Goal: Task Accomplishment & Management: Manage account settings

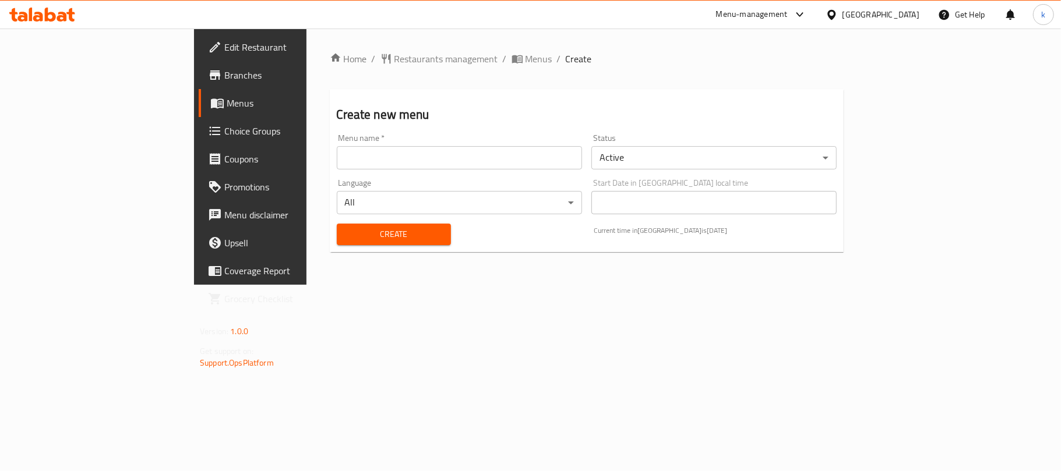
click at [337, 168] on input "text" at bounding box center [459, 157] width 245 height 23
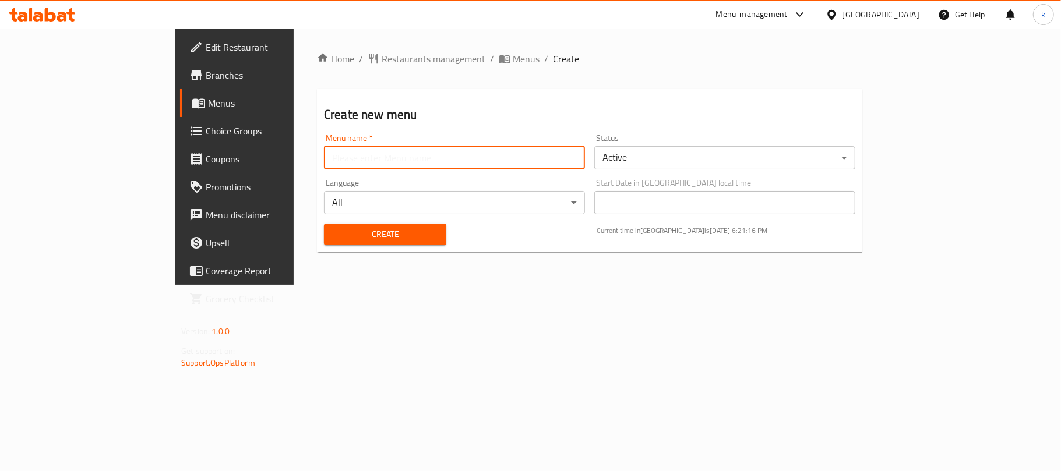
type input "Menu"
click at [333, 231] on span "Create" at bounding box center [385, 234] width 104 height 15
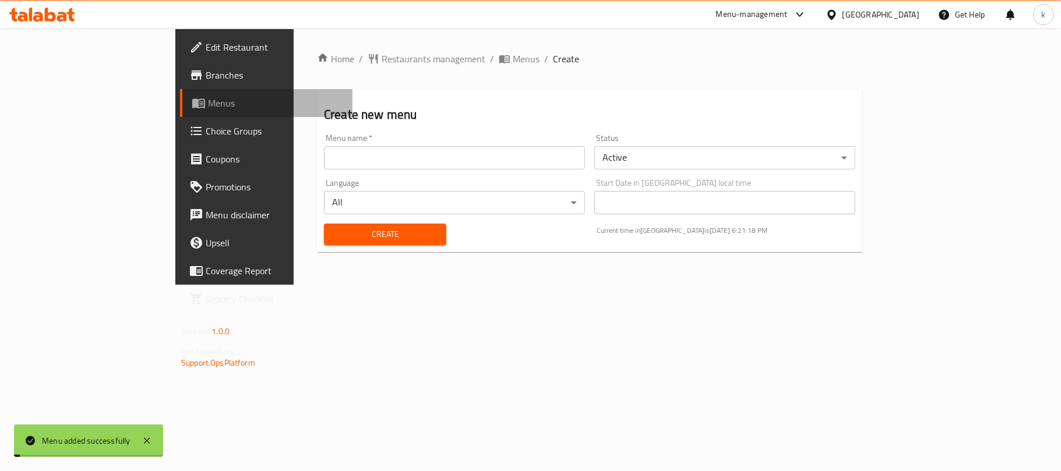
click at [208, 96] on span "Menus" at bounding box center [275, 103] width 135 height 14
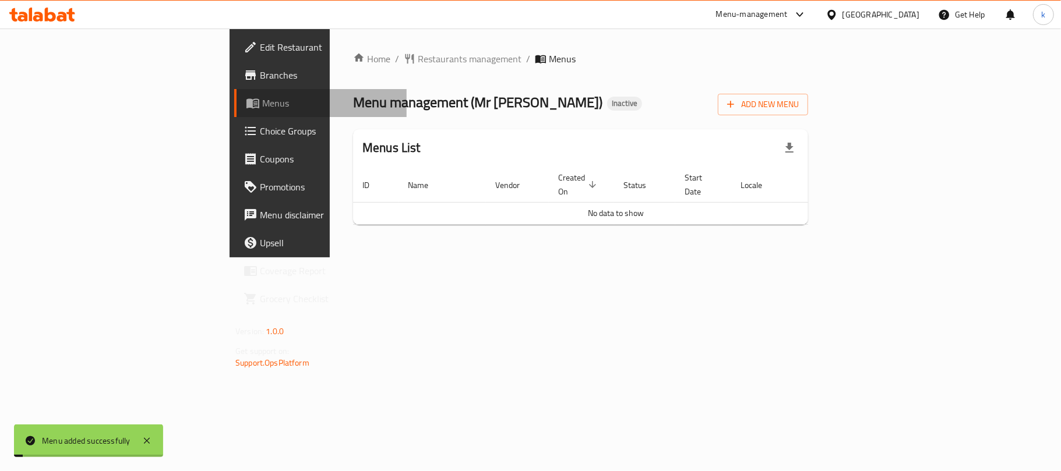
click at [262, 96] on span "Menus" at bounding box center [329, 103] width 135 height 14
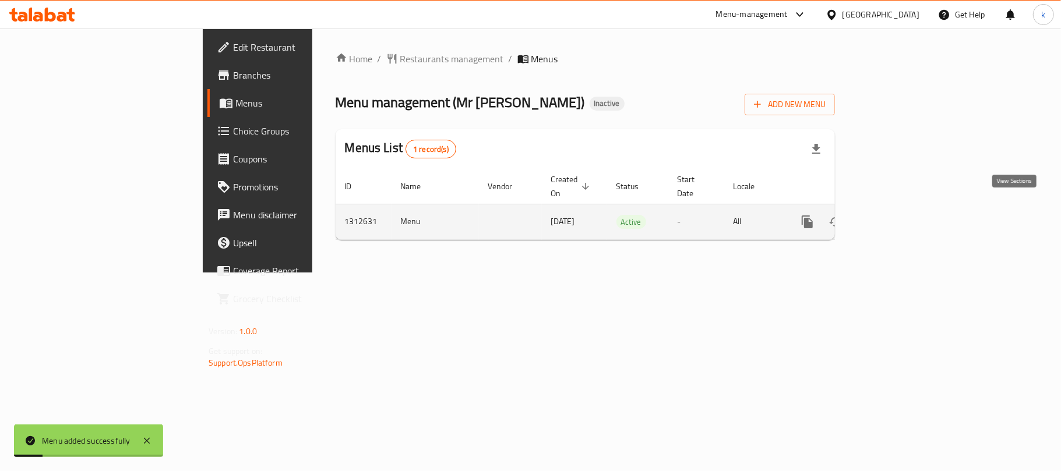
click at [898, 215] on icon "enhanced table" at bounding box center [891, 222] width 14 height 14
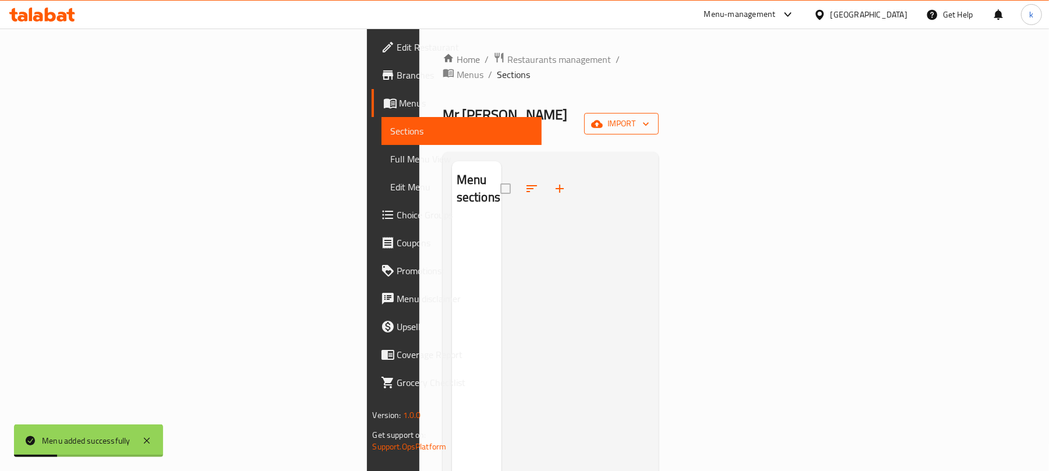
click at [650, 117] on span "import" at bounding box center [622, 124] width 56 height 15
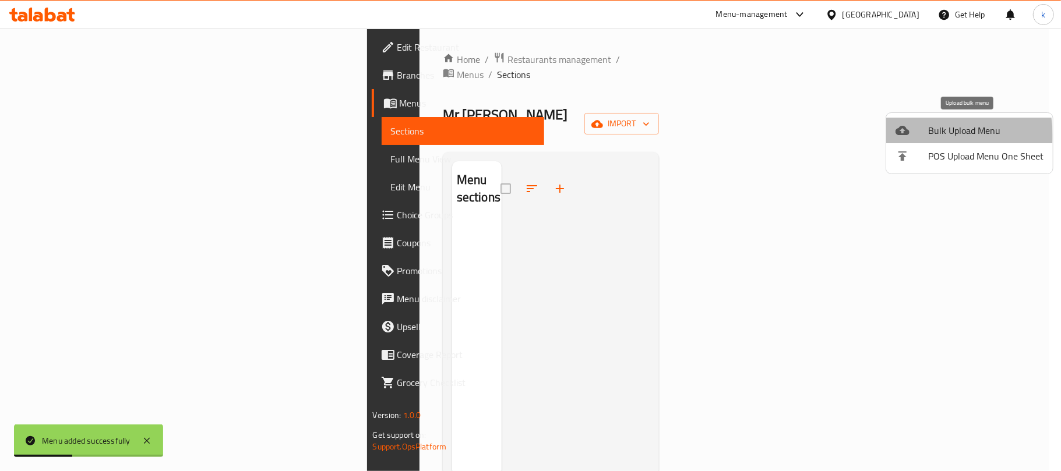
click at [921, 136] on div at bounding box center [912, 131] width 33 height 14
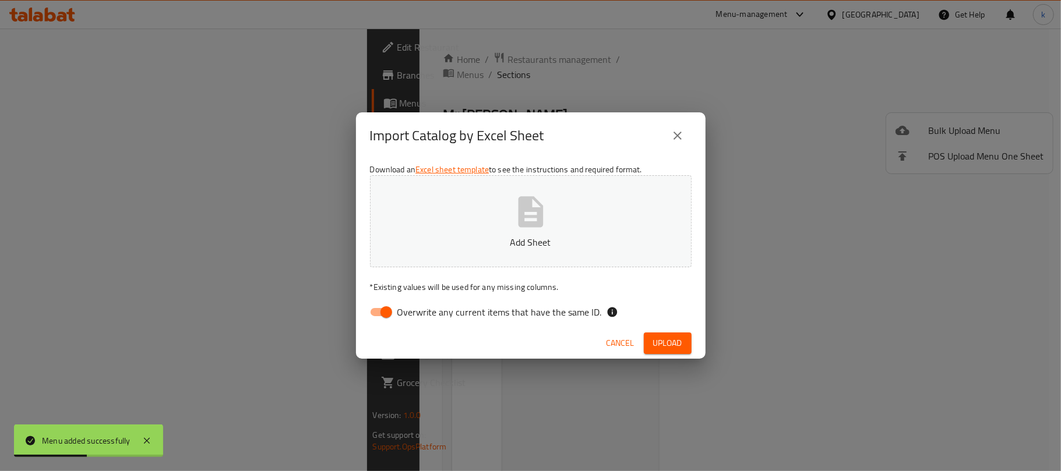
click at [379, 313] on input "Overwrite any current items that have the same ID." at bounding box center [386, 312] width 66 height 22
checkbox input "false"
click at [520, 221] on icon "button" at bounding box center [530, 211] width 25 height 31
click at [662, 345] on span "Upload" at bounding box center [667, 343] width 29 height 15
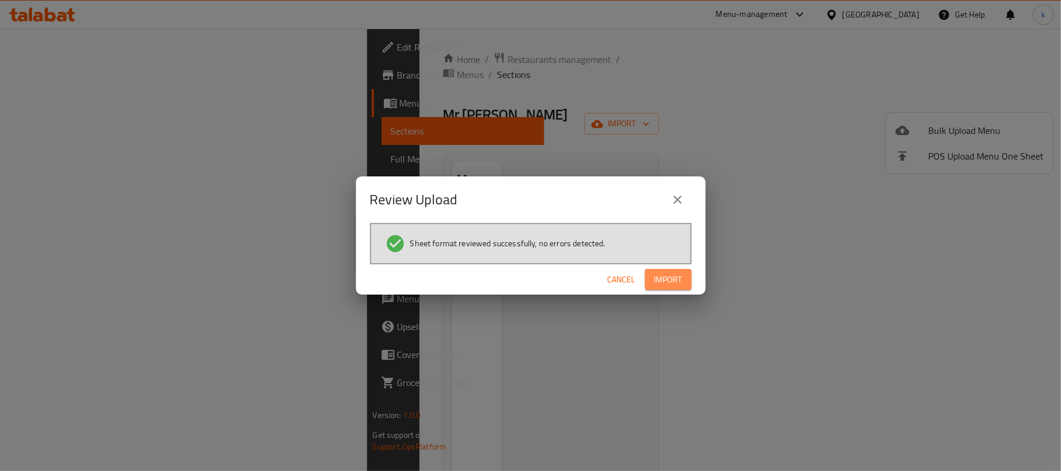
click at [678, 279] on span "Import" at bounding box center [668, 280] width 28 height 15
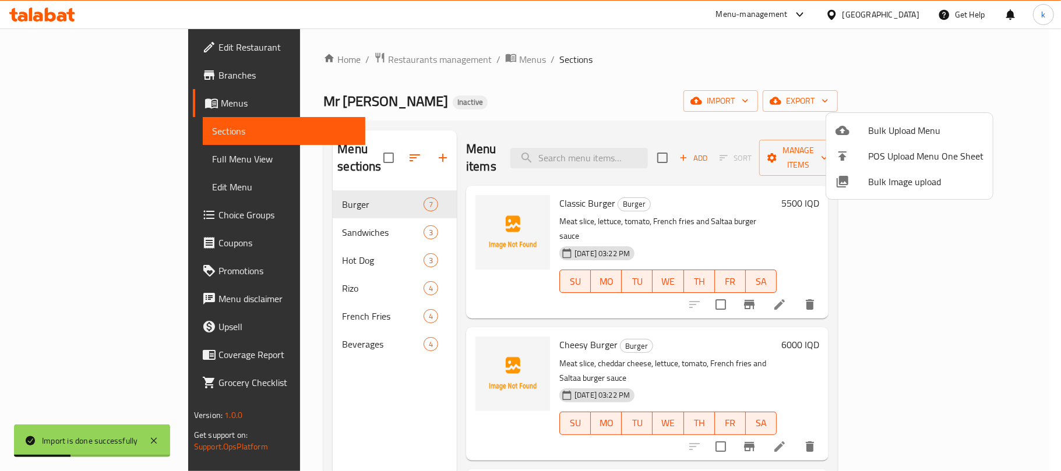
click at [595, 64] on div at bounding box center [530, 235] width 1061 height 471
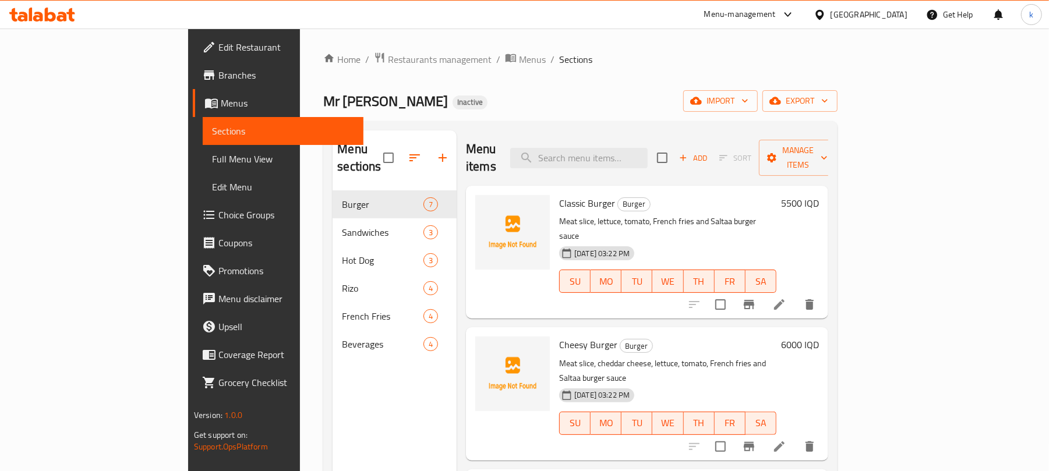
click at [472, 68] on div "Home / Restaurants management / Menus / Sections Mr Saltaa Inactive import expo…" at bounding box center [580, 331] width 514 height 559
click at [665, 87] on div "Home / Restaurants management / Menus / Sections Mr Saltaa Inactive import expo…" at bounding box center [580, 331] width 514 height 559
click at [707, 91] on div "Mr Saltaa Inactive import export" at bounding box center [580, 101] width 514 height 22
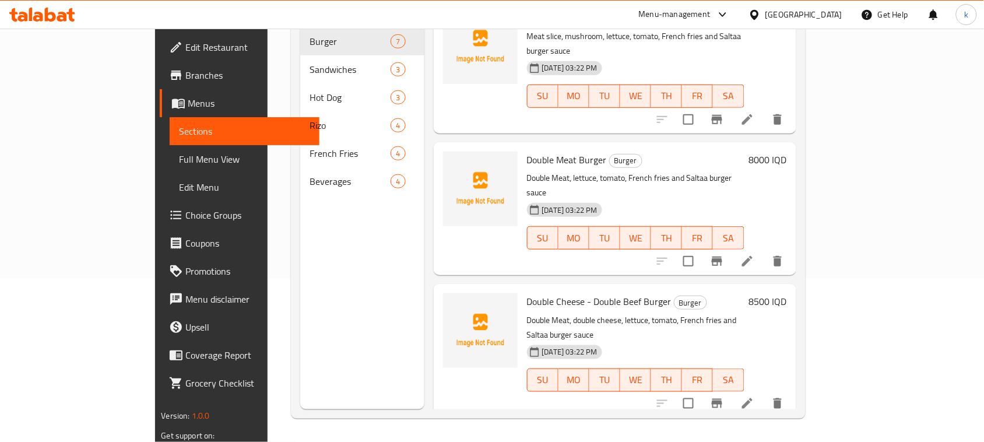
scroll to position [447, 0]
drag, startPoint x: 1007, startPoint y: 3, endPoint x: 406, endPoint y: 239, distance: 645.7
click at [307, 239] on div "Menu sections Burger 7 Sandwiches 3 Hot Dog 3 Rizo 4 French Fries 4 Beverages 4" at bounding box center [362, 188] width 124 height 442
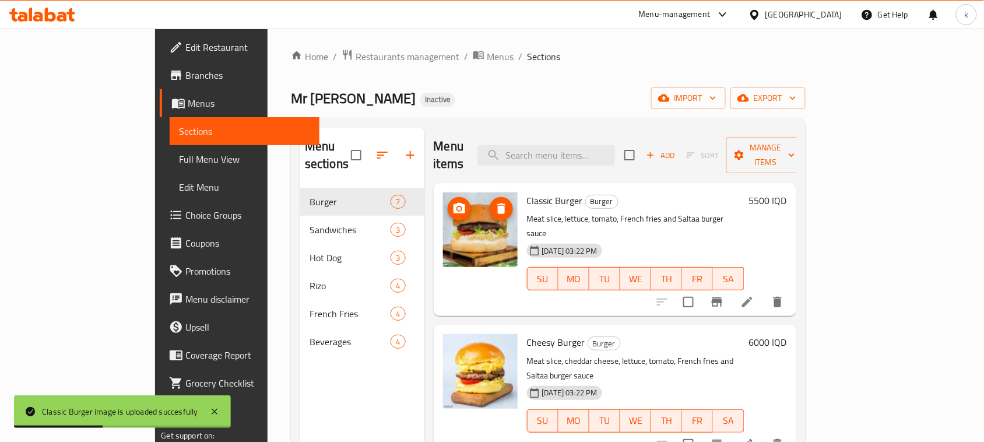
scroll to position [0, 0]
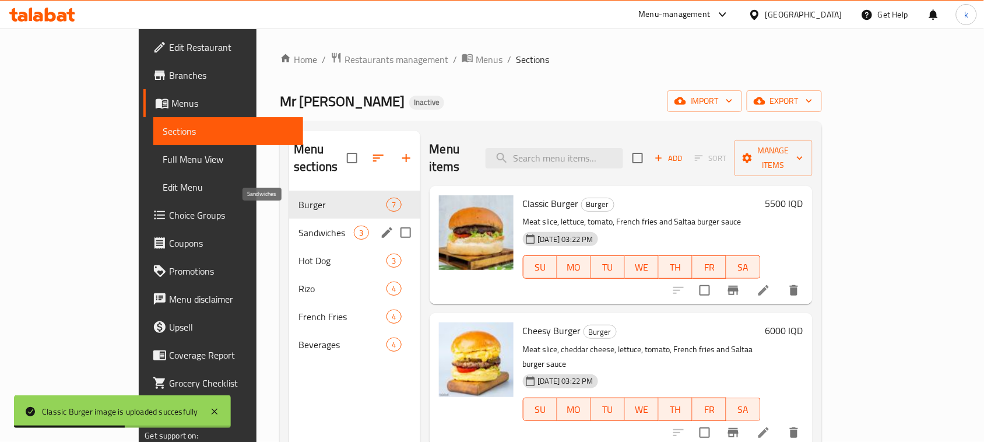
click at [298, 225] on span "Sandwiches" at bounding box center [325, 232] width 55 height 14
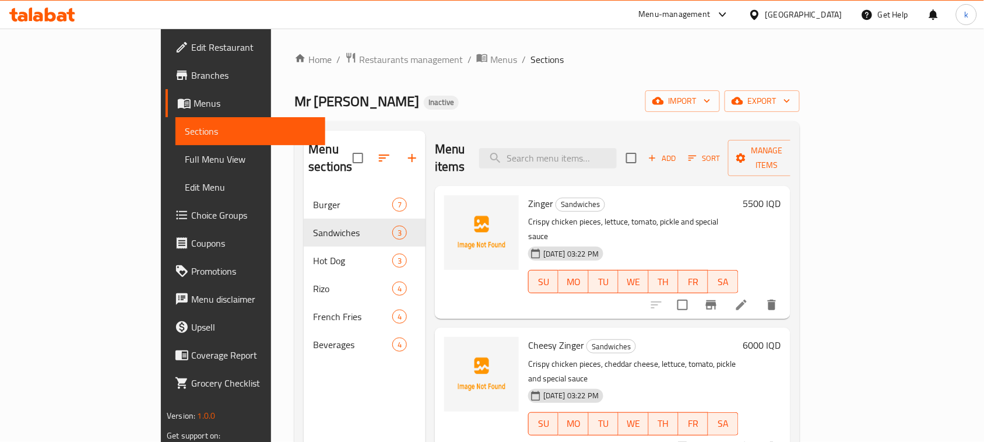
click at [455, 86] on div "Home / Restaurants management / Menus / Sections Mr Saltaa Inactive import expo…" at bounding box center [546, 317] width 505 height 530
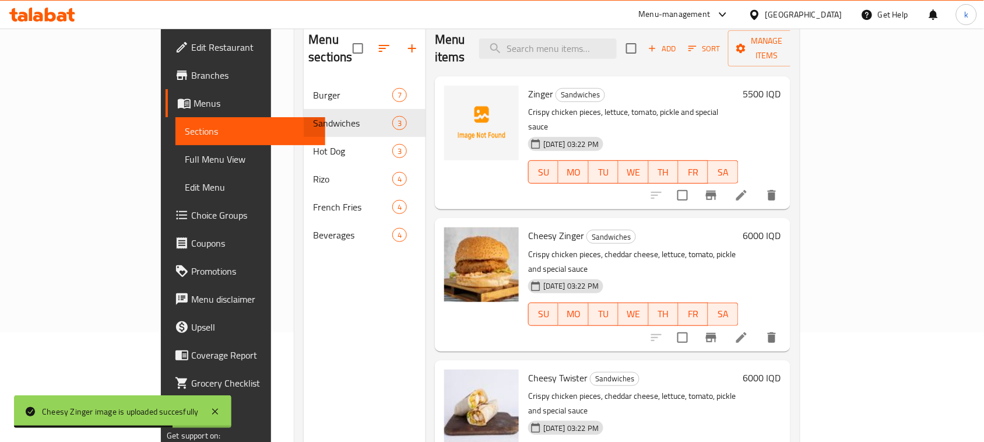
scroll to position [18, 0]
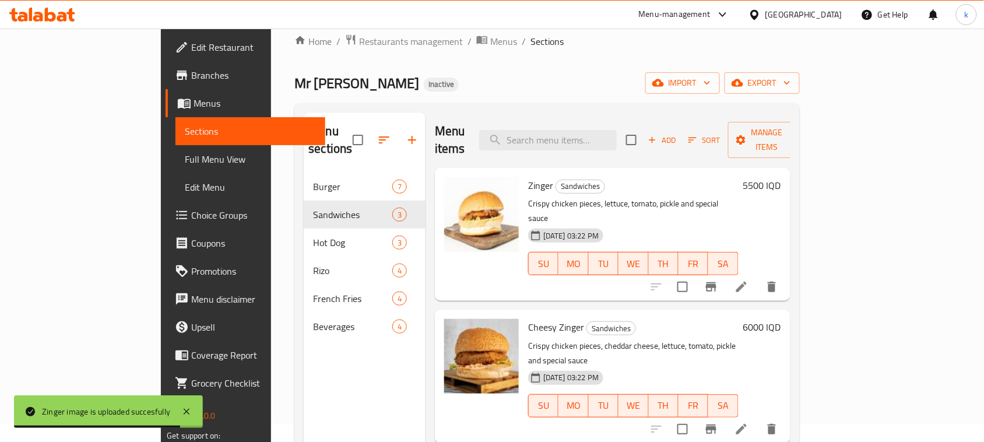
click at [494, 91] on div "Mr Saltaa Inactive import export" at bounding box center [546, 83] width 505 height 22
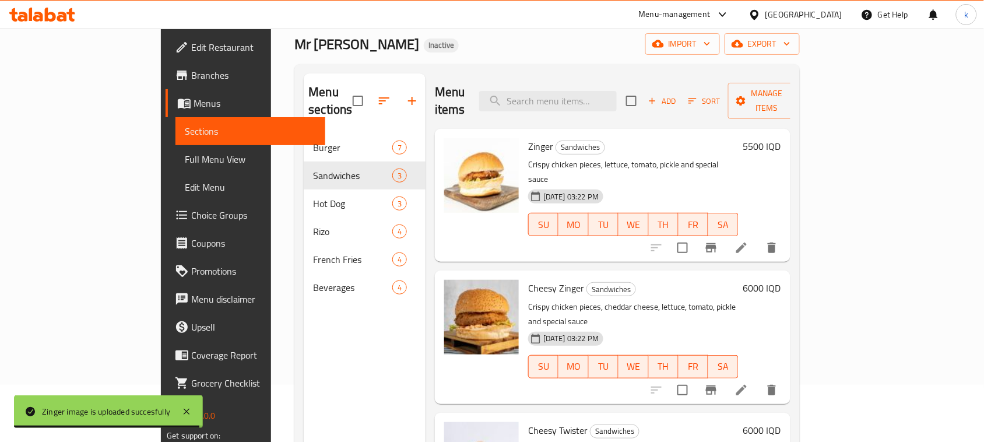
scroll to position [91, 0]
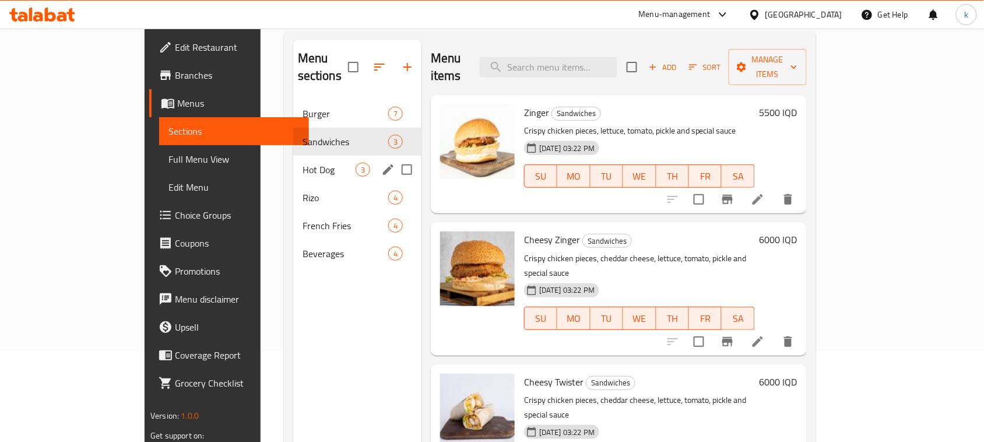
click at [293, 156] on div "Hot Dog 3" at bounding box center [357, 170] width 128 height 28
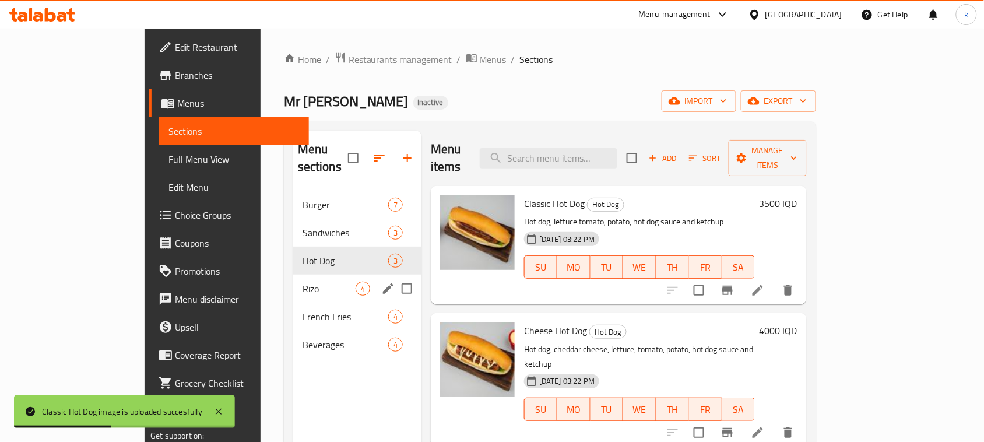
click at [293, 274] on div "Rizo 4" at bounding box center [357, 288] width 128 height 28
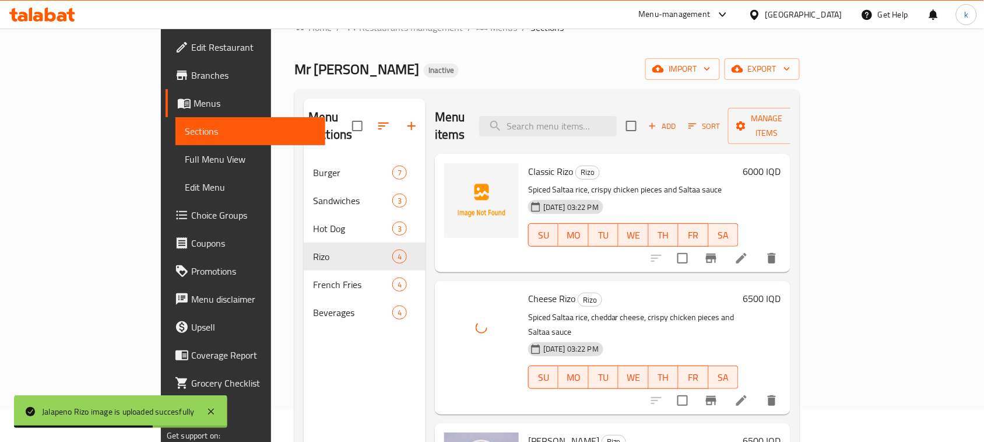
scroll to position [18, 0]
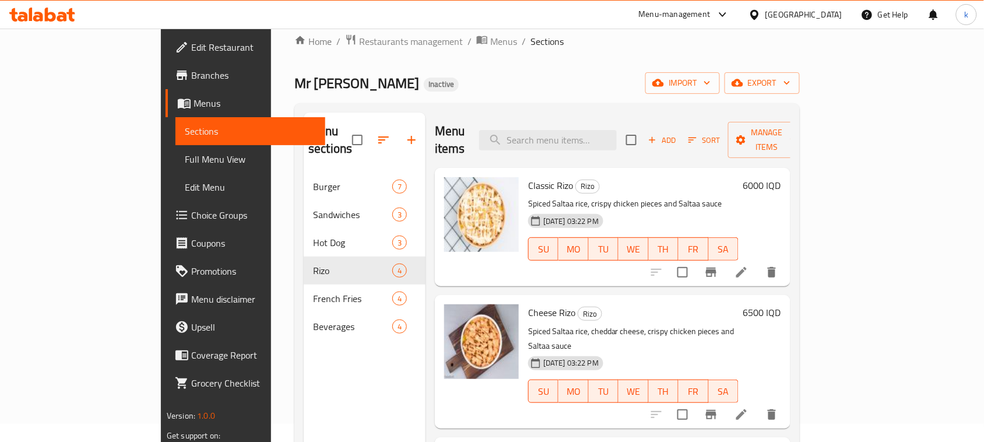
click at [514, 63] on div "Home / Restaurants management / Menus / Sections Mr Saltaa Inactive import expo…" at bounding box center [546, 299] width 505 height 530
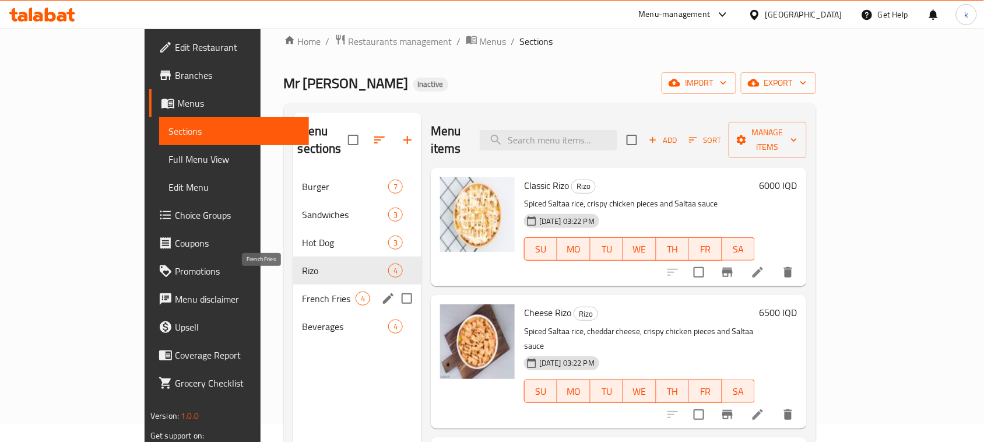
click at [302, 291] on span "French Fries" at bounding box center [328, 298] width 53 height 14
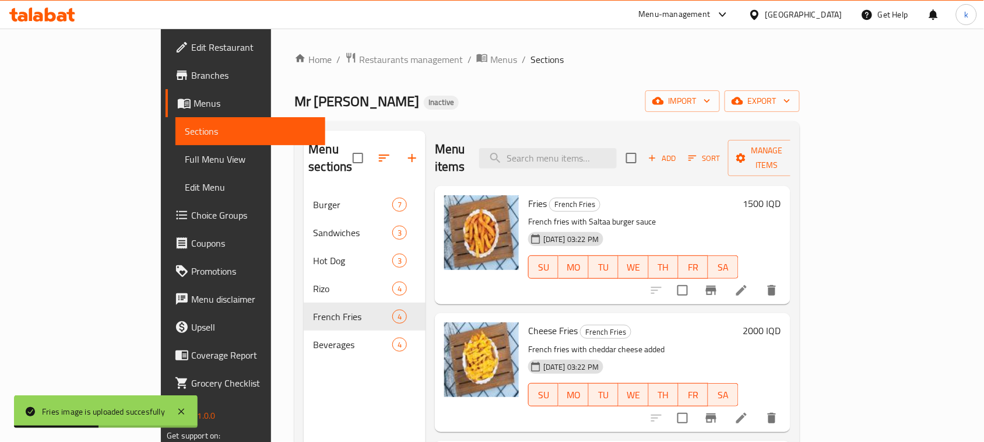
click at [544, 85] on div "Home / Restaurants management / Menus / Sections Mr Saltaa Inactive import expo…" at bounding box center [546, 317] width 505 height 530
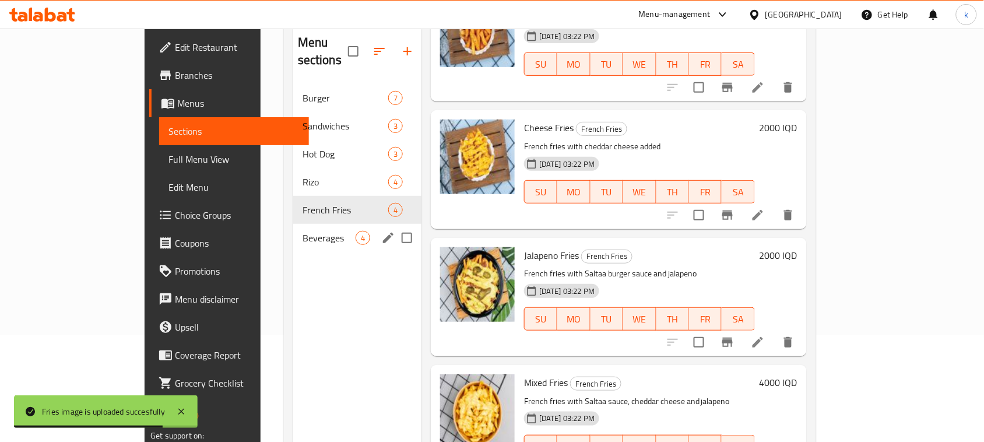
scroll to position [91, 0]
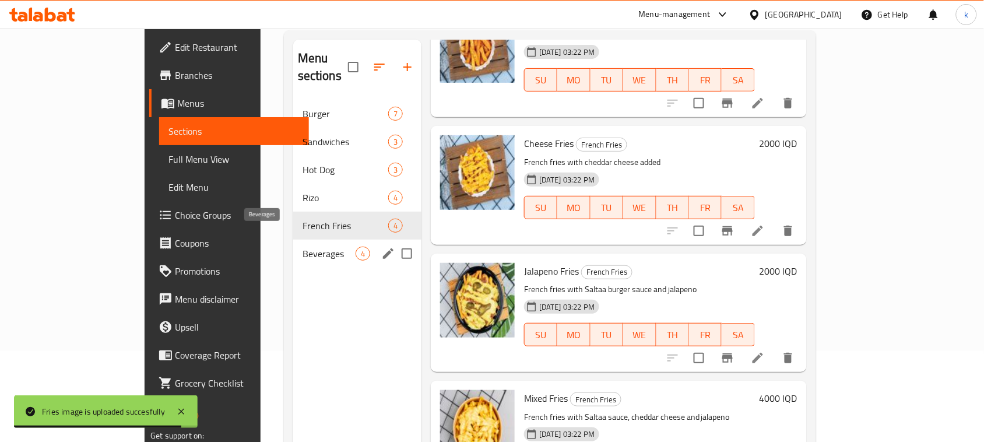
click at [302, 246] on span "Beverages" at bounding box center [328, 253] width 53 height 14
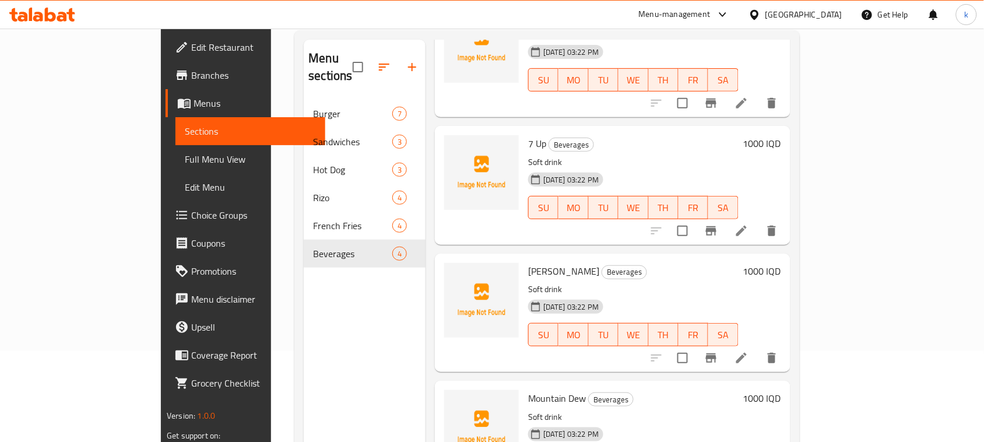
click at [673, 226] on div "7 Up Beverages Soft drink 17-09-2025 03:22 PM SU MO TU WE TH FR SA 1000 IQD" at bounding box center [612, 185] width 355 height 118
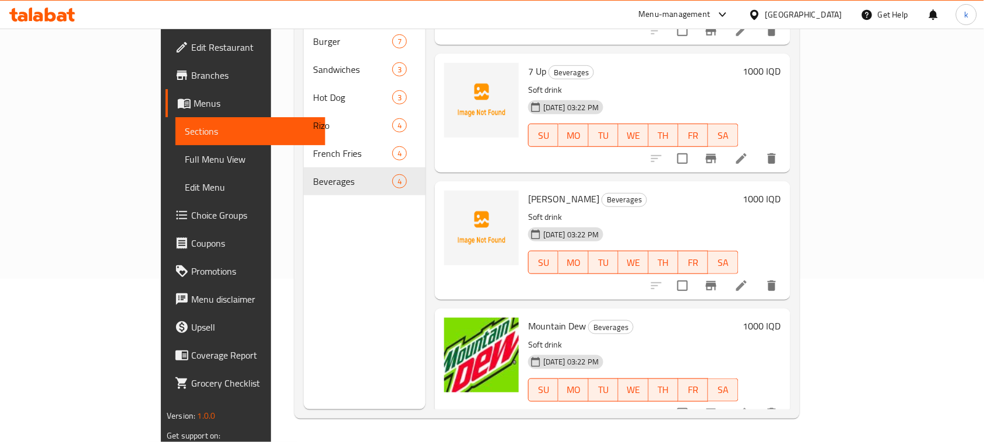
drag, startPoint x: 561, startPoint y: 58, endPoint x: 394, endPoint y: 9, distance: 173.1
click at [561, 63] on h6 "7 Up Beverages" at bounding box center [633, 71] width 210 height 16
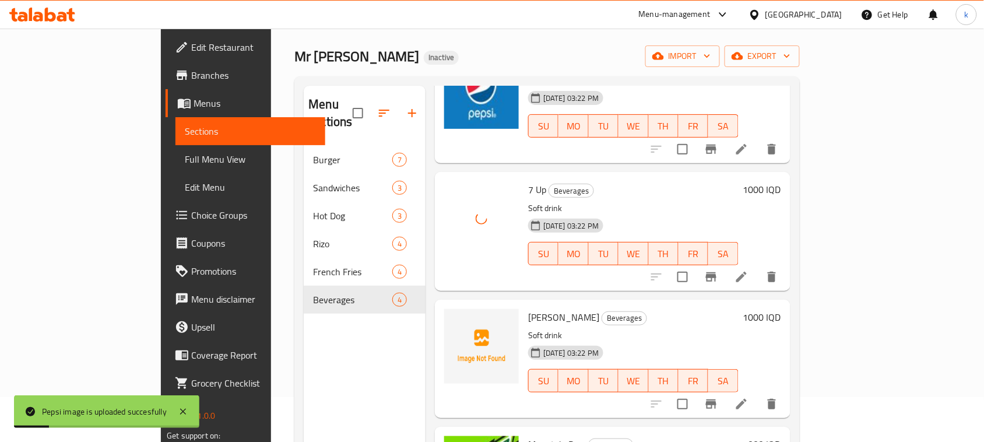
scroll to position [146, 0]
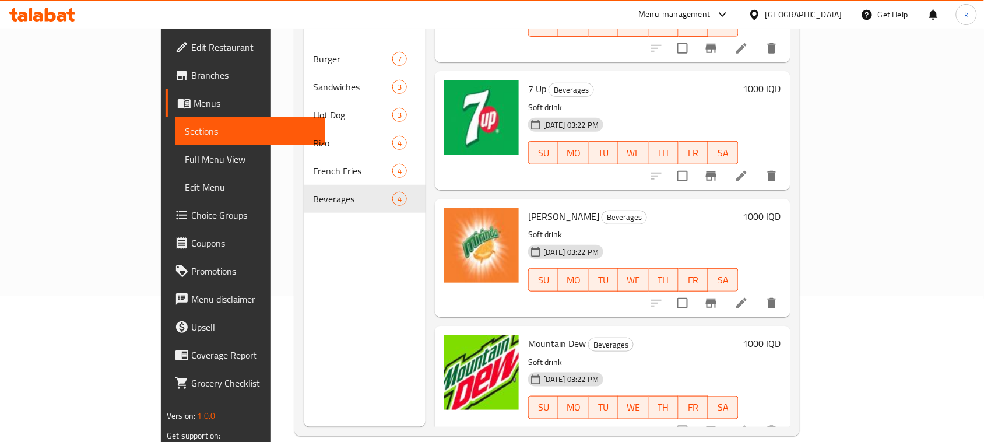
click at [347, 249] on div "Menu sections Burger 7 Sandwiches 3 Hot Dog 3 Rizo 4 French Fries 4 Beverages 4" at bounding box center [365, 206] width 122 height 442
click at [191, 40] on span "Edit Restaurant" at bounding box center [253, 47] width 125 height 14
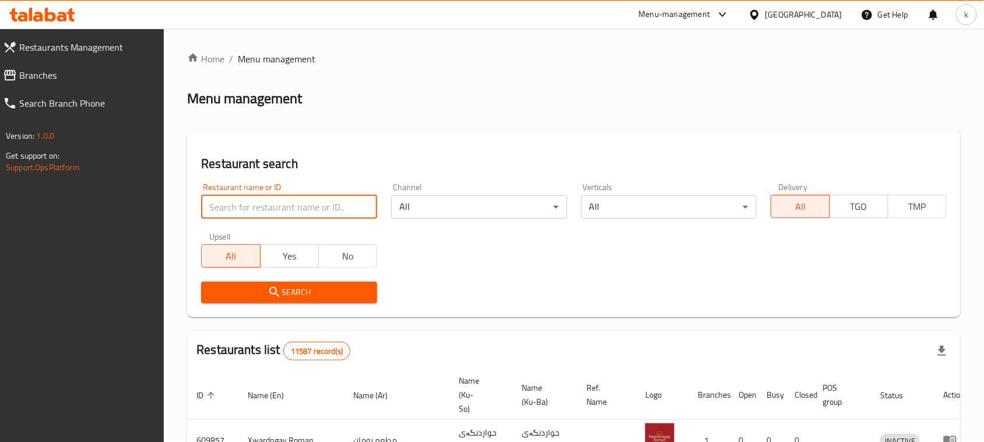
click at [252, 209] on input "search" at bounding box center [289, 206] width 176 height 23
paste input "Mr [PERSON_NAME],"
click at [237, 210] on input "Mr [PERSON_NAME]," at bounding box center [289, 206] width 176 height 23
click button "Search" at bounding box center [289, 292] width 176 height 22
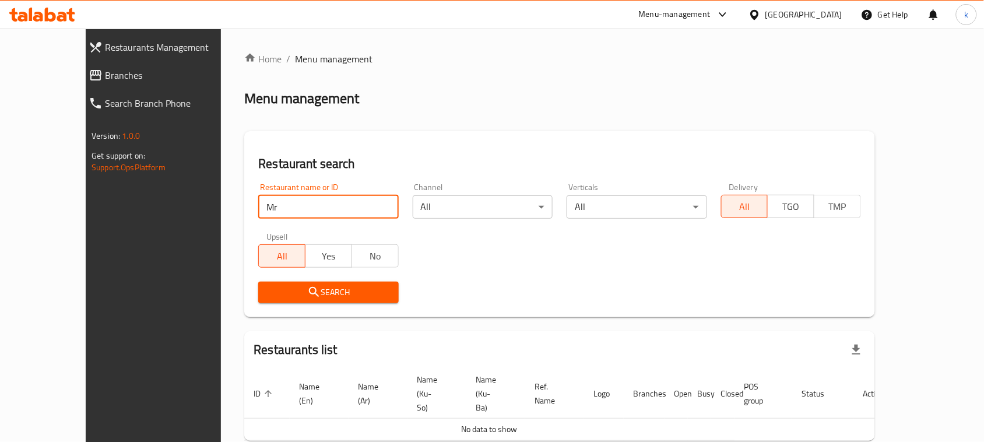
drag, startPoint x: 232, startPoint y: 203, endPoint x: 161, endPoint y: 208, distance: 71.3
click at [161, 208] on div "Restaurants Management Branches Search Branch Phone Version: 1.0.0 Get support …" at bounding box center [492, 266] width 812 height 475
paste input "Saltaa,"
click at [258, 209] on input "Mr [PERSON_NAME]" at bounding box center [328, 206] width 140 height 23
click at [286, 294] on span "Search" at bounding box center [327, 292] width 121 height 15
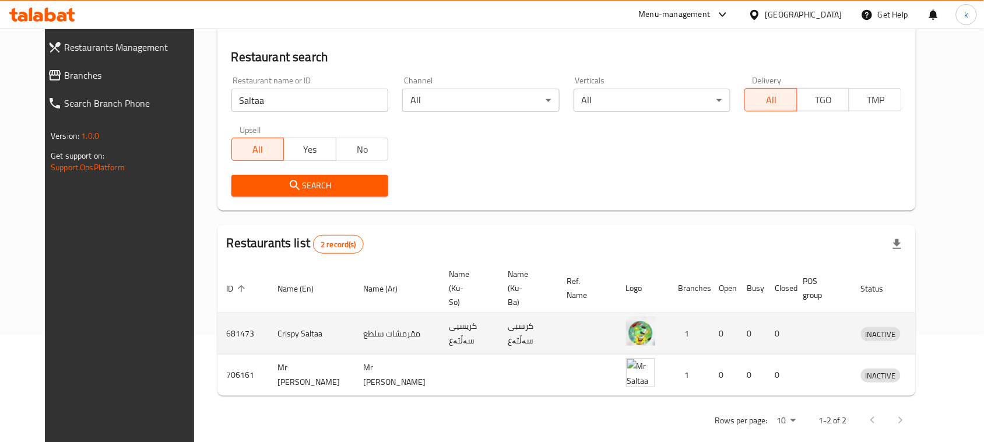
scroll to position [109, 0]
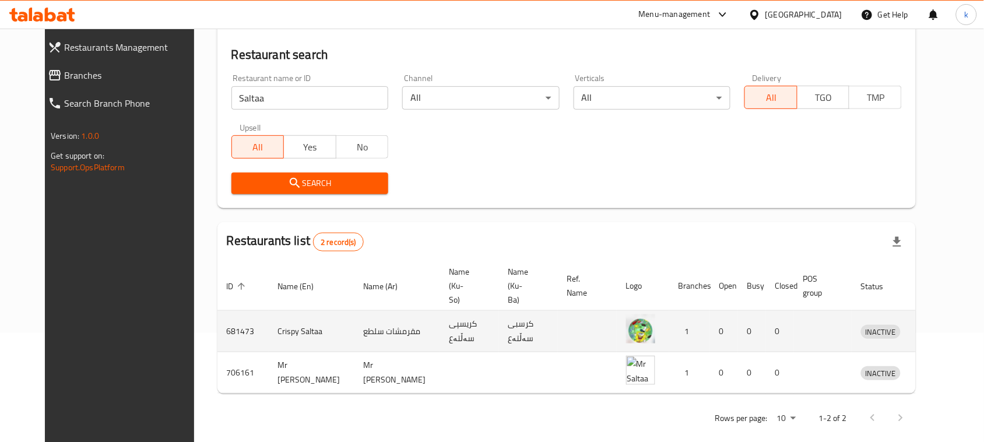
click at [499, 315] on td "کرسبی سەڵتەع" at bounding box center [528, 331] width 59 height 41
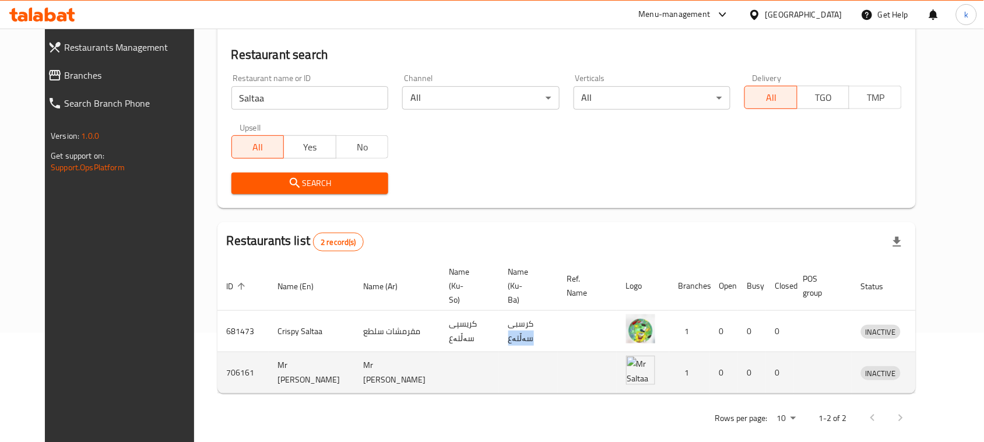
copy td "سەڵتەع"
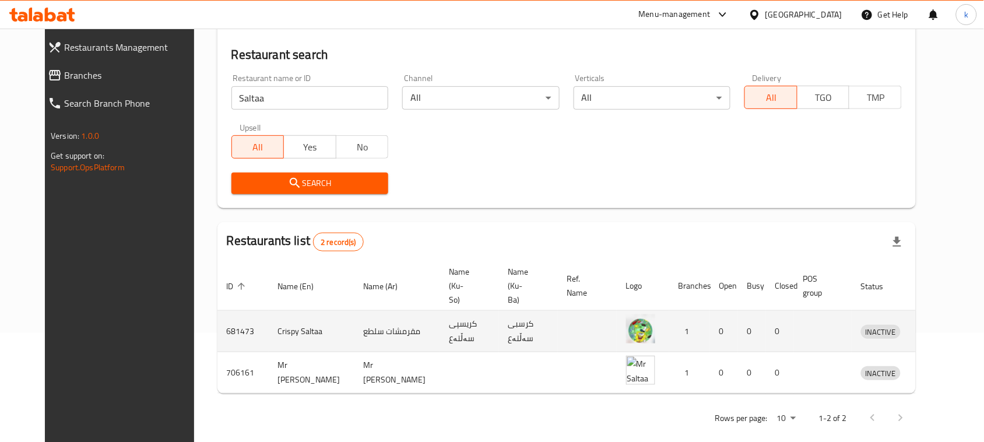
click at [354, 324] on td "مقرمشات سلطع" at bounding box center [397, 331] width 86 height 41
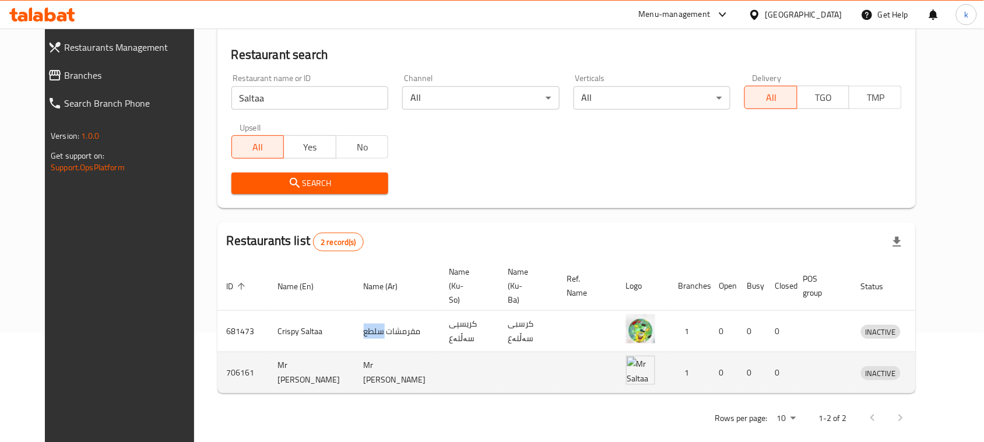
copy td "سلطع"
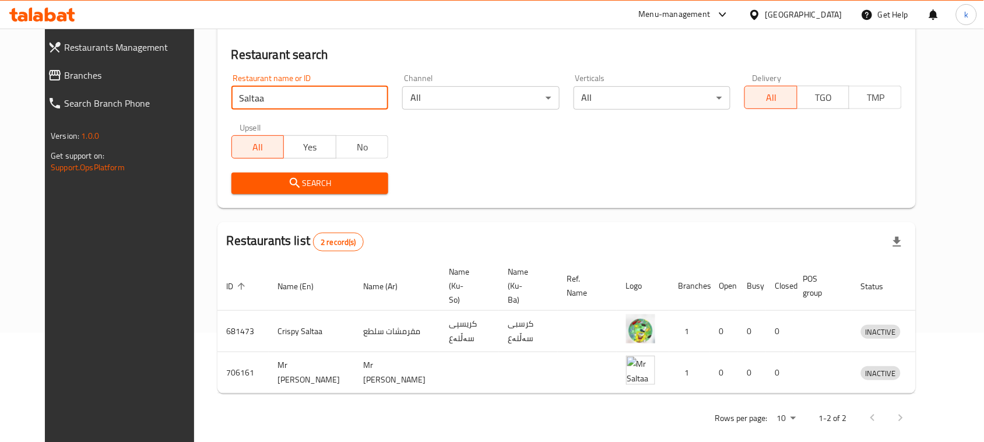
drag, startPoint x: 246, startPoint y: 95, endPoint x: 115, endPoint y: 105, distance: 131.5
click at [115, 105] on div "Restaurants Management Branches Search Branch Phone Version: 1.0.0 Get support …" at bounding box center [492, 188] width 894 height 537
click button "Search" at bounding box center [309, 183] width 157 height 22
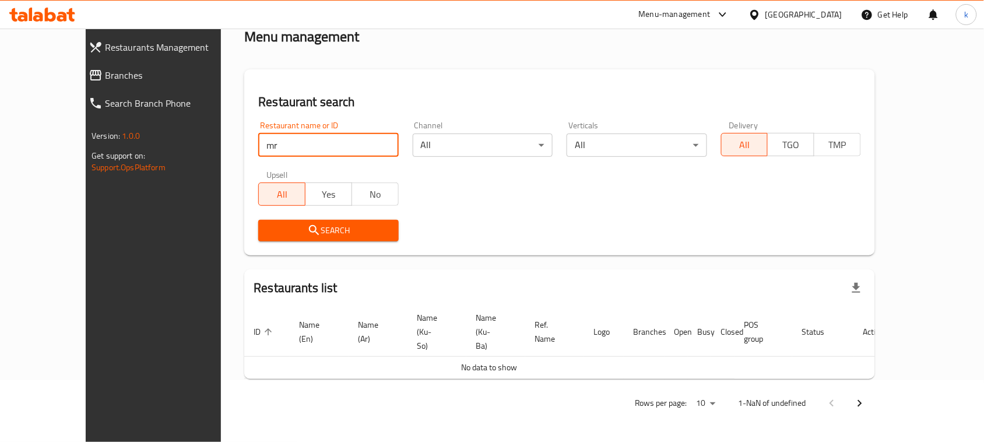
scroll to position [34, 0]
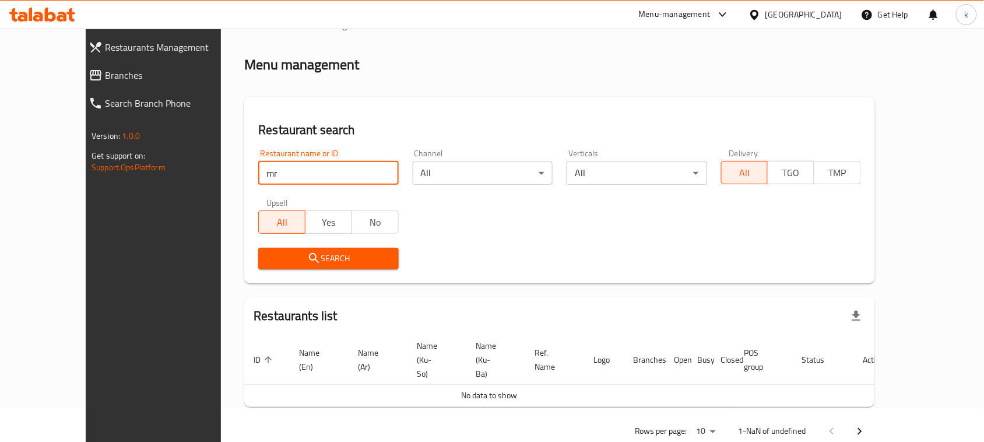
drag, startPoint x: 229, startPoint y: 174, endPoint x: 136, endPoint y: 182, distance: 93.6
click at [138, 178] on div "Restaurants Management Branches Search Branch Phone Version: 1.0.0 Get support …" at bounding box center [492, 232] width 812 height 475
click button "Search" at bounding box center [328, 259] width 140 height 22
click at [478, 255] on div "Search" at bounding box center [559, 259] width 616 height 36
drag, startPoint x: 237, startPoint y: 175, endPoint x: 206, endPoint y: 175, distance: 30.9
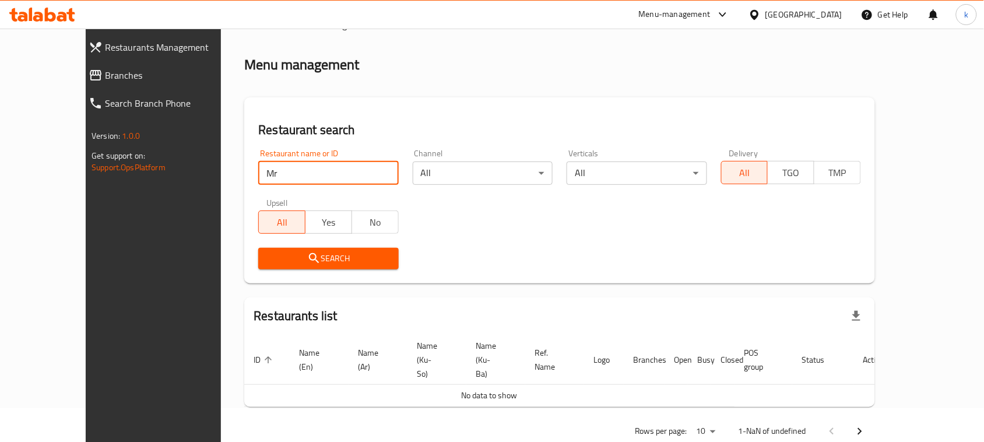
click at [258, 175] on input "Mr" at bounding box center [328, 172] width 140 height 23
click at [258, 167] on input "Mr" at bounding box center [328, 172] width 140 height 23
click button "Search" at bounding box center [328, 259] width 140 height 22
click at [258, 172] on input "Mr [PERSON_NAME]" at bounding box center [328, 172] width 140 height 23
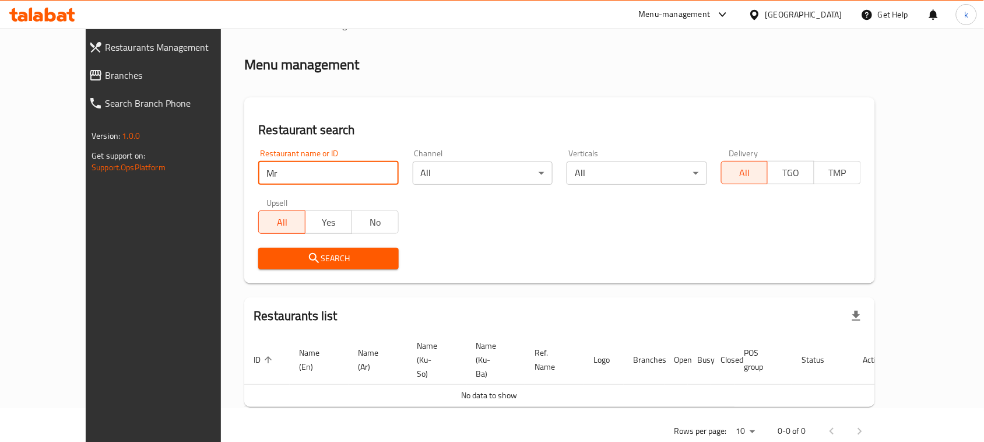
click button "Search" at bounding box center [328, 259] width 140 height 22
drag, startPoint x: 251, startPoint y: 174, endPoint x: 135, endPoint y: 179, distance: 115.5
click at [135, 179] on div "Restaurants Management Branches Search Branch Phone Version: 1.0.0 Get support …" at bounding box center [492, 232] width 812 height 475
paste input "726449"
type input "726449"
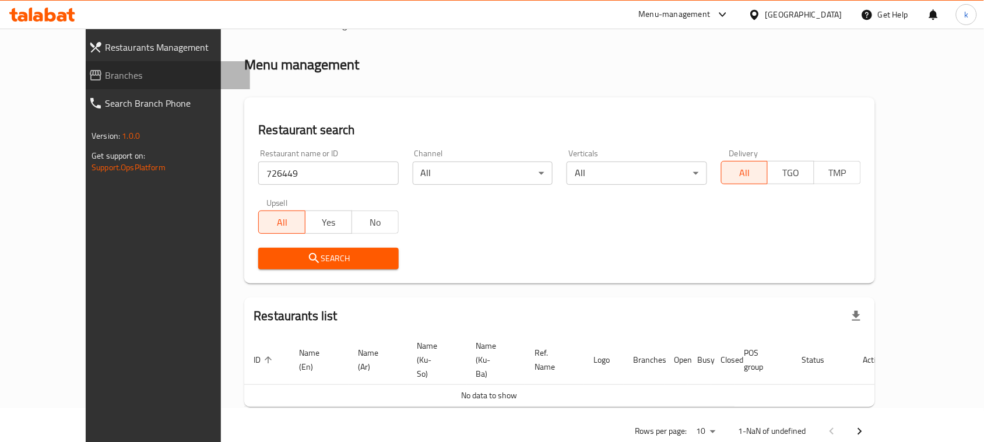
click at [105, 70] on span "Branches" at bounding box center [173, 75] width 136 height 14
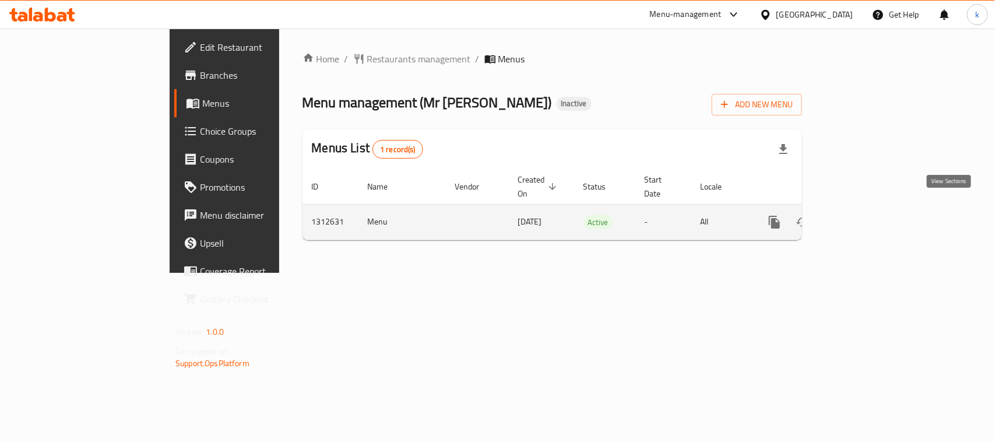
click at [865, 215] on icon "enhanced table" at bounding box center [858, 222] width 14 height 14
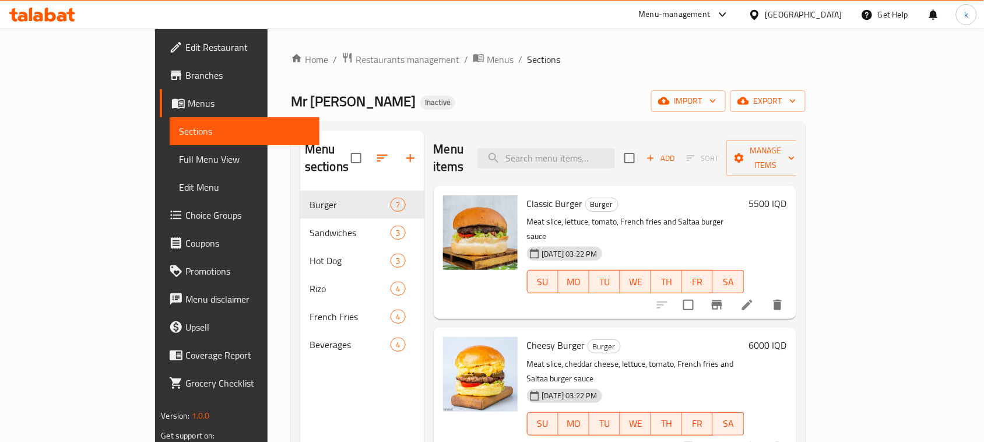
click at [484, 96] on div "Mr Saltaa Inactive import export" at bounding box center [548, 101] width 514 height 22
click at [179, 156] on span "Full Menu View" at bounding box center [244, 159] width 131 height 14
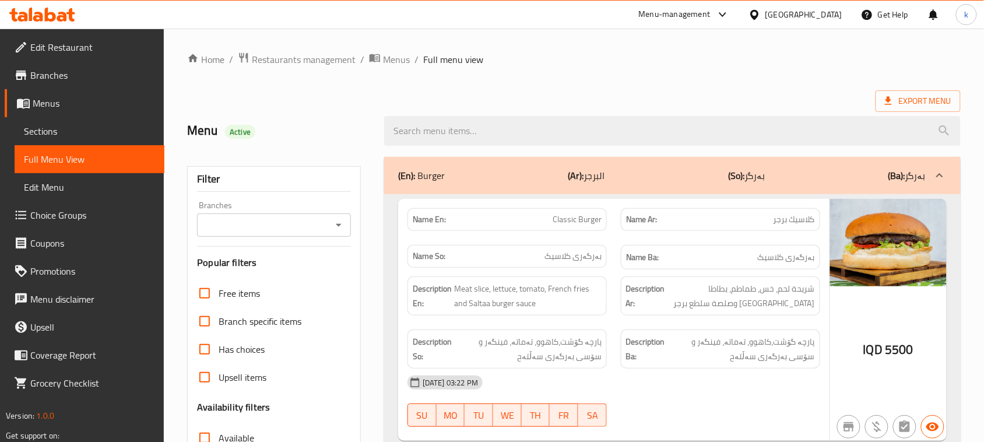
click at [337, 227] on icon "Open" at bounding box center [339, 225] width 14 height 14
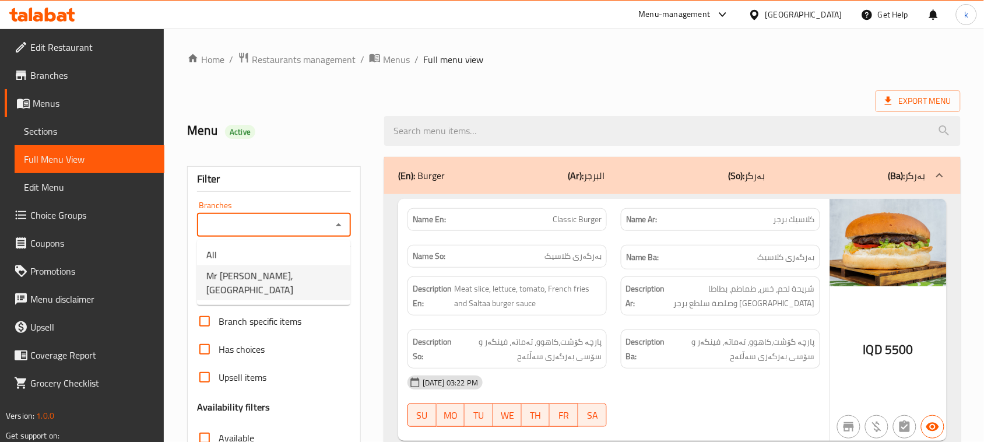
click at [265, 271] on span "Mr Saltaa, Suleikh" at bounding box center [273, 283] width 135 height 28
type input "Mr Saltaa, Suleikh"
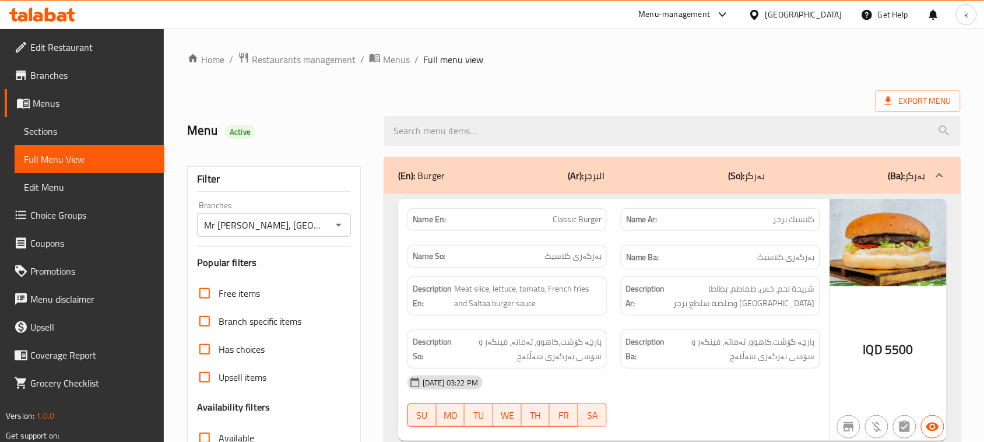
click at [334, 118] on div "Menu Active" at bounding box center [278, 131] width 197 height 52
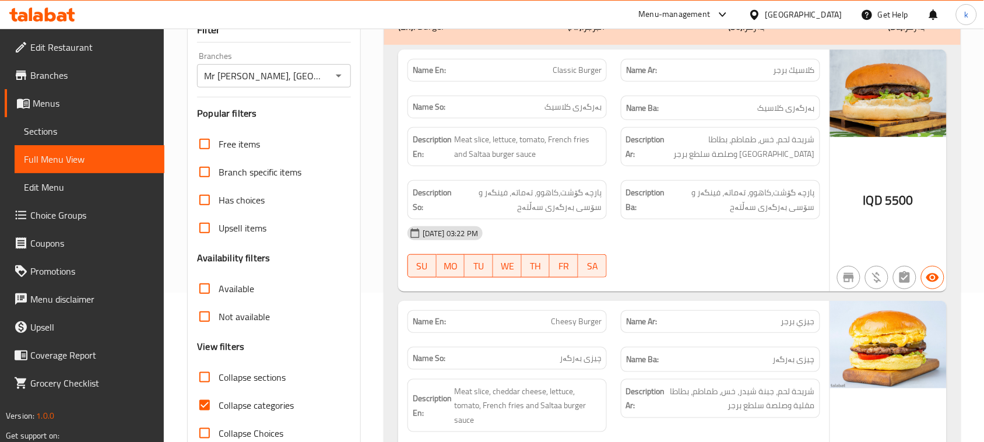
scroll to position [218, 0]
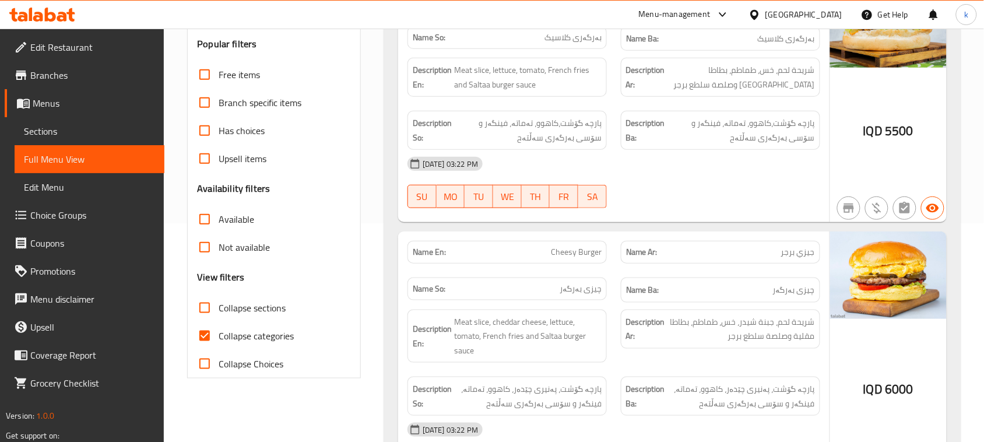
click at [212, 333] on input "Collapse categories" at bounding box center [205, 336] width 28 height 28
checkbox input "false"
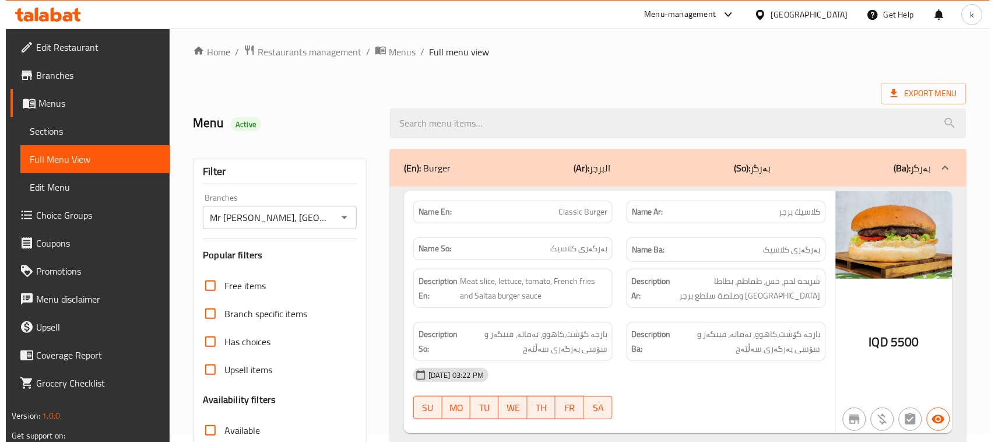
scroll to position [0, 0]
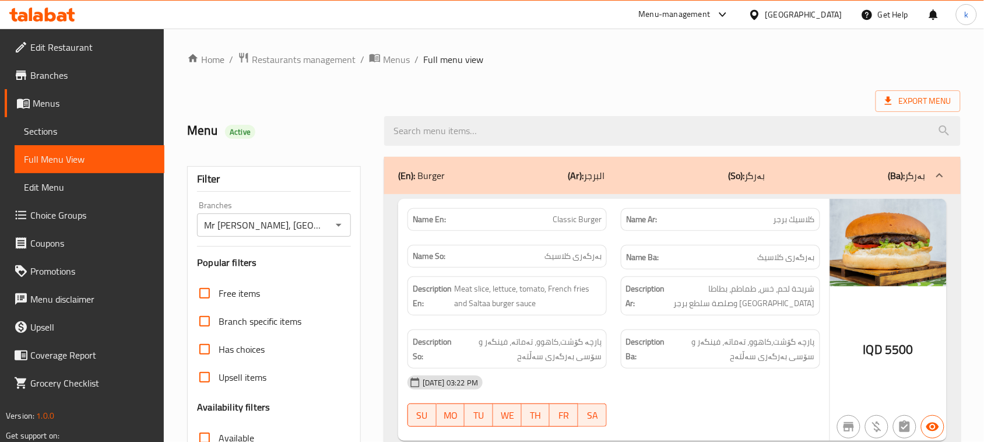
click at [43, 102] on span "Menus" at bounding box center [94, 103] width 122 height 14
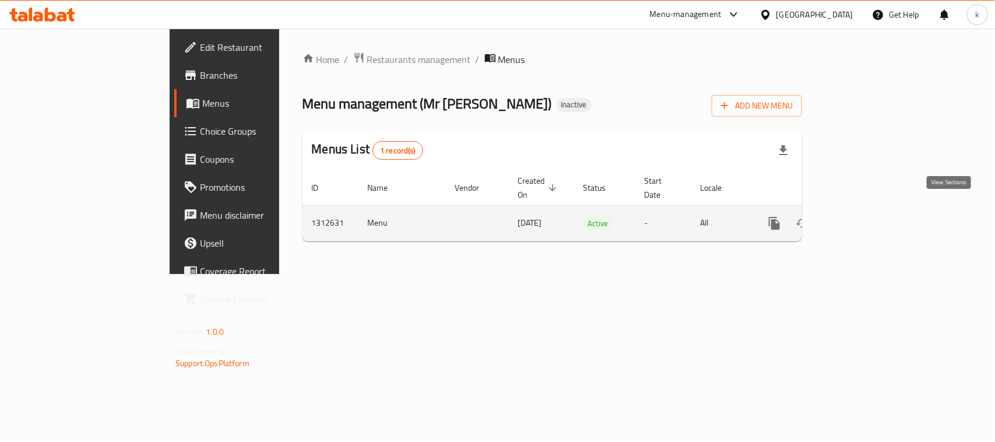
click at [865, 216] on icon "enhanced table" at bounding box center [858, 223] width 14 height 14
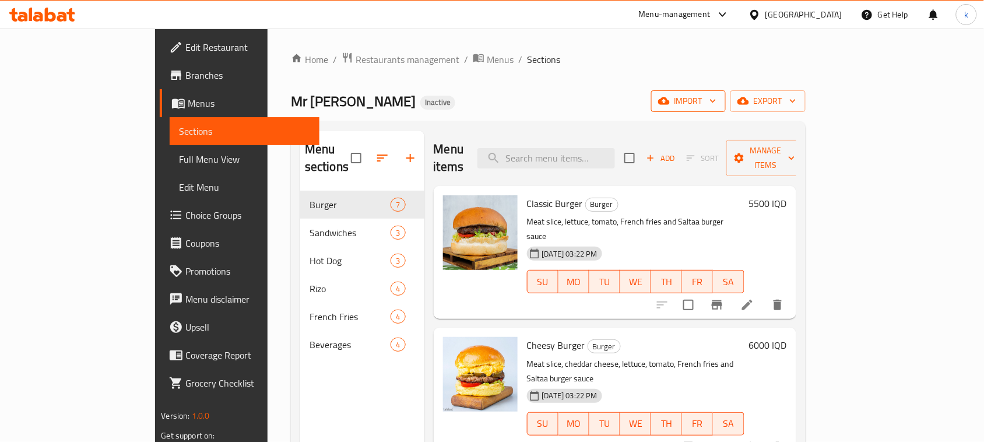
click at [716, 100] on span "import" at bounding box center [688, 101] width 56 height 15
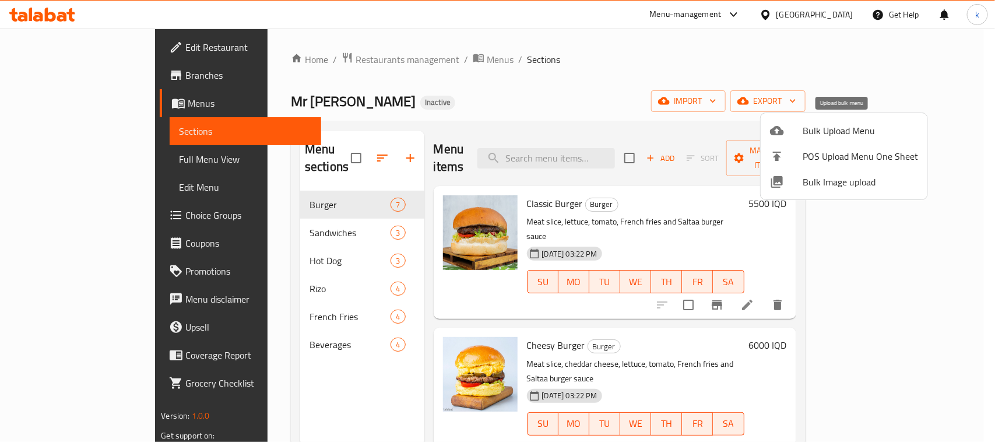
click at [805, 135] on span "Bulk Upload Menu" at bounding box center [859, 131] width 115 height 14
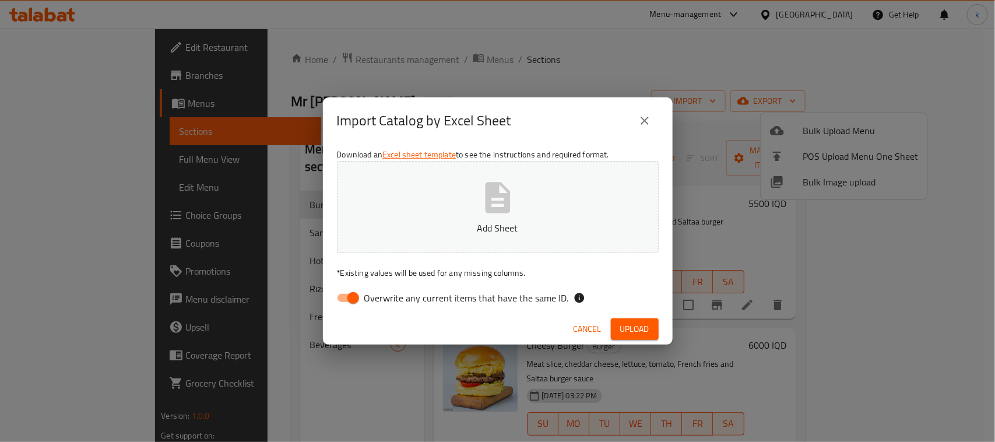
click at [642, 121] on icon "close" at bounding box center [644, 121] width 14 height 14
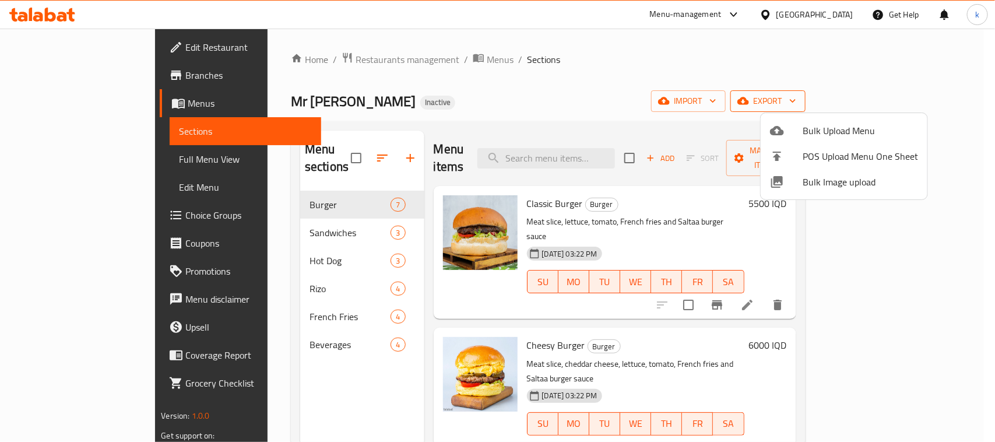
click at [937, 96] on div at bounding box center [497, 221] width 995 height 442
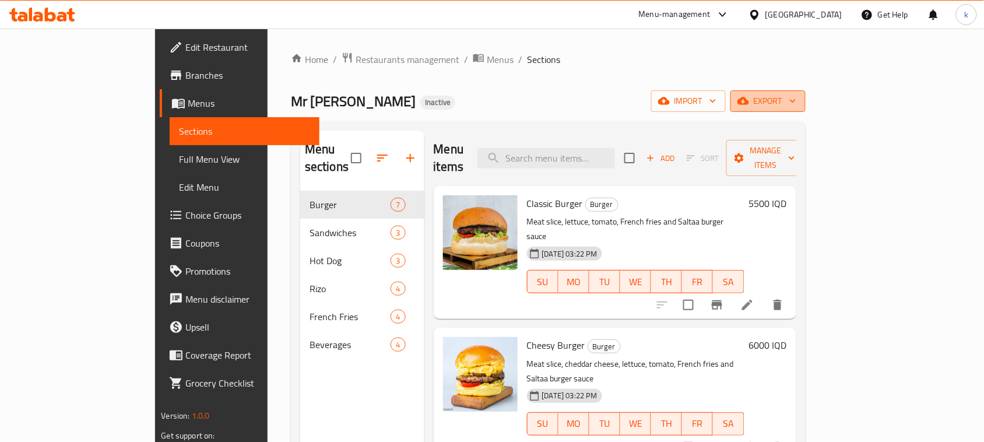
click at [805, 111] on button "export" at bounding box center [767, 101] width 75 height 22
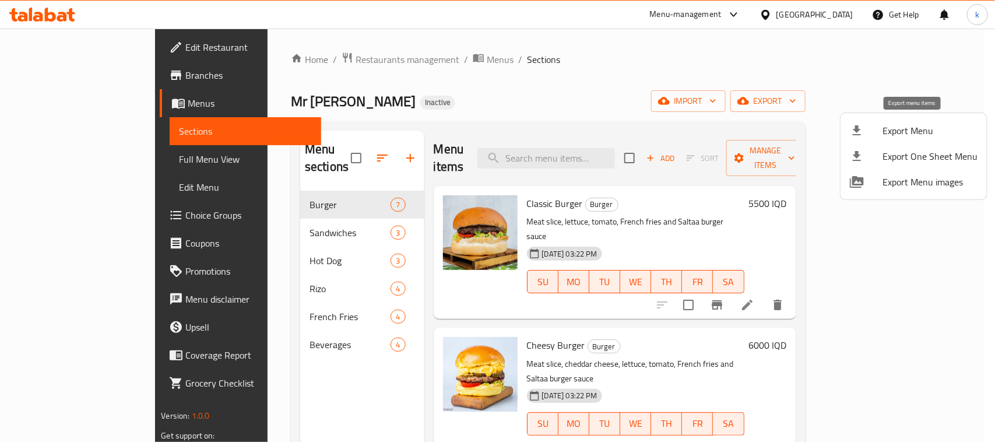
click at [915, 120] on li "Export Menu" at bounding box center [913, 131] width 146 height 26
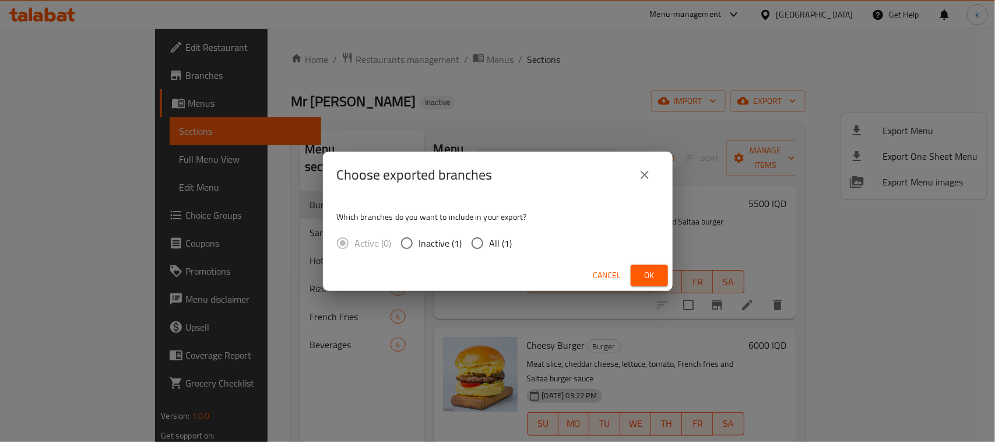
click at [477, 239] on input "All (1)" at bounding box center [477, 243] width 24 height 24
radio input "true"
click at [654, 278] on span "Ok" at bounding box center [649, 275] width 19 height 15
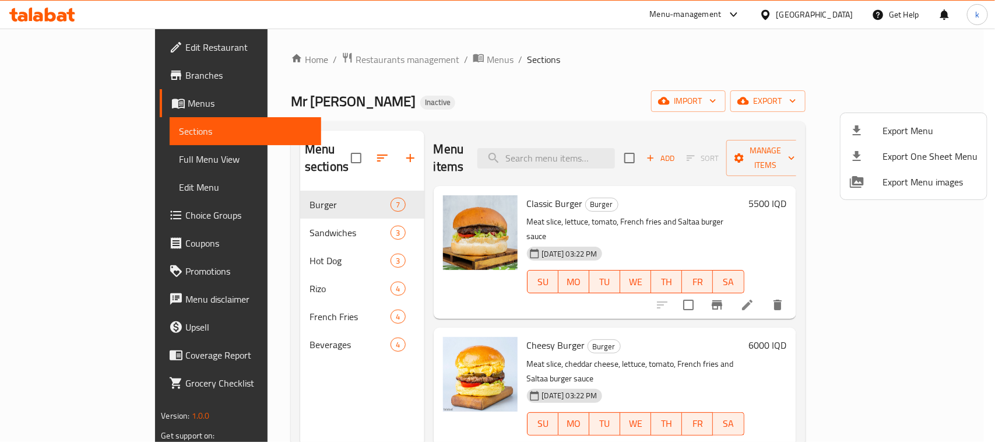
click at [718, 87] on div at bounding box center [497, 221] width 995 height 442
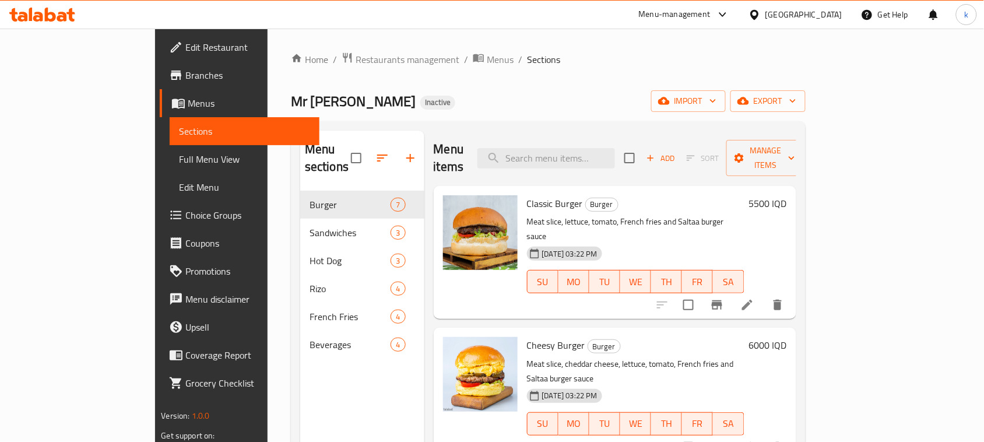
click at [188, 105] on span "Menus" at bounding box center [249, 103] width 122 height 14
